Goal: Task Accomplishment & Management: Manage account settings

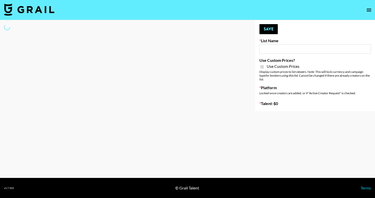
type input "Amaxy Beauty"
checkbox input "true"
select select "Brand"
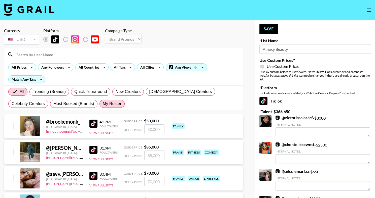
click at [103, 104] on span "My Roster" at bounding box center [112, 104] width 19 height 6
click at [103, 104] on input "My Roster" at bounding box center [103, 104] width 0 height 0
radio input "true"
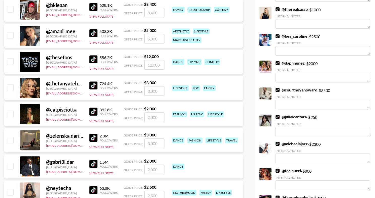
scroll to position [406, 0]
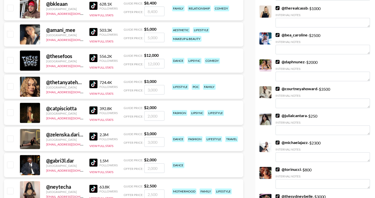
click at [10, 112] on input "checkbox" at bounding box center [10, 112] width 6 height 6
checkbox input "true"
type input "2000"
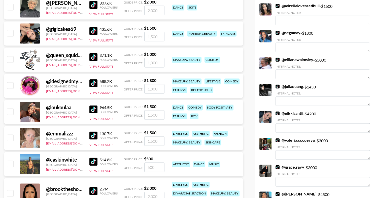
scroll to position [1304, 0]
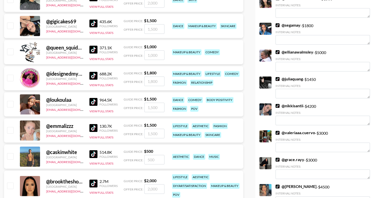
click at [8, 131] on input "checkbox" at bounding box center [10, 130] width 6 height 6
checkbox input "true"
type input "1500"
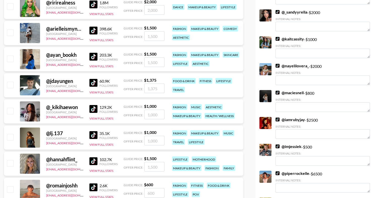
scroll to position [1748, 0]
click at [10, 137] on input "checkbox" at bounding box center [10, 138] width 6 height 6
checkbox input "true"
type input "1000"
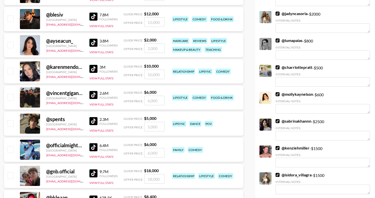
scroll to position [0, 0]
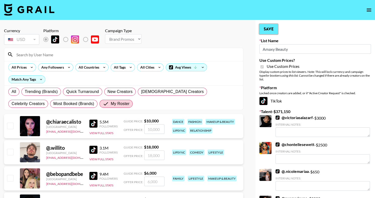
click at [264, 28] on button "Save" at bounding box center [268, 29] width 18 height 10
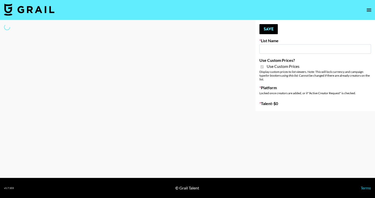
type input "Sleep & Glow"
checkbox input "true"
select select "Brand"
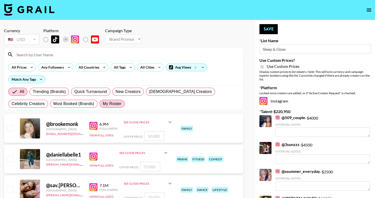
click at [103, 102] on span "My Roster" at bounding box center [112, 104] width 19 height 6
click at [103, 104] on input "My Roster" at bounding box center [103, 104] width 0 height 0
radio input "true"
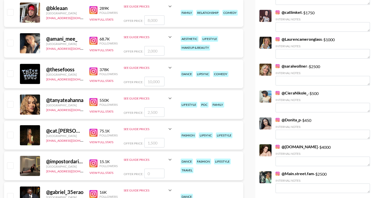
scroll to position [452, 0]
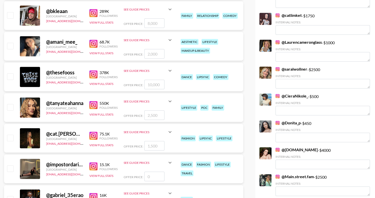
click at [92, 105] on img at bounding box center [93, 105] width 8 height 8
click at [10, 105] on input "checkbox" at bounding box center [10, 107] width 6 height 6
checkbox input "true"
type input "2500"
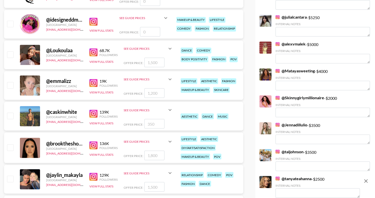
scroll to position [1596, 0]
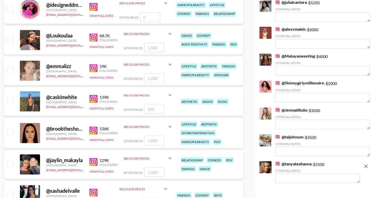
click at [10, 130] on input "checkbox" at bounding box center [10, 133] width 6 height 6
checkbox input "true"
type input "1800"
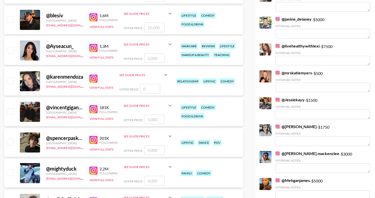
scroll to position [0, 0]
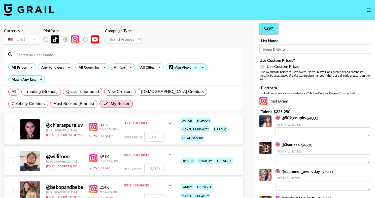
click at [271, 32] on button "Save" at bounding box center [268, 29] width 18 height 10
